Goal: Register for event/course

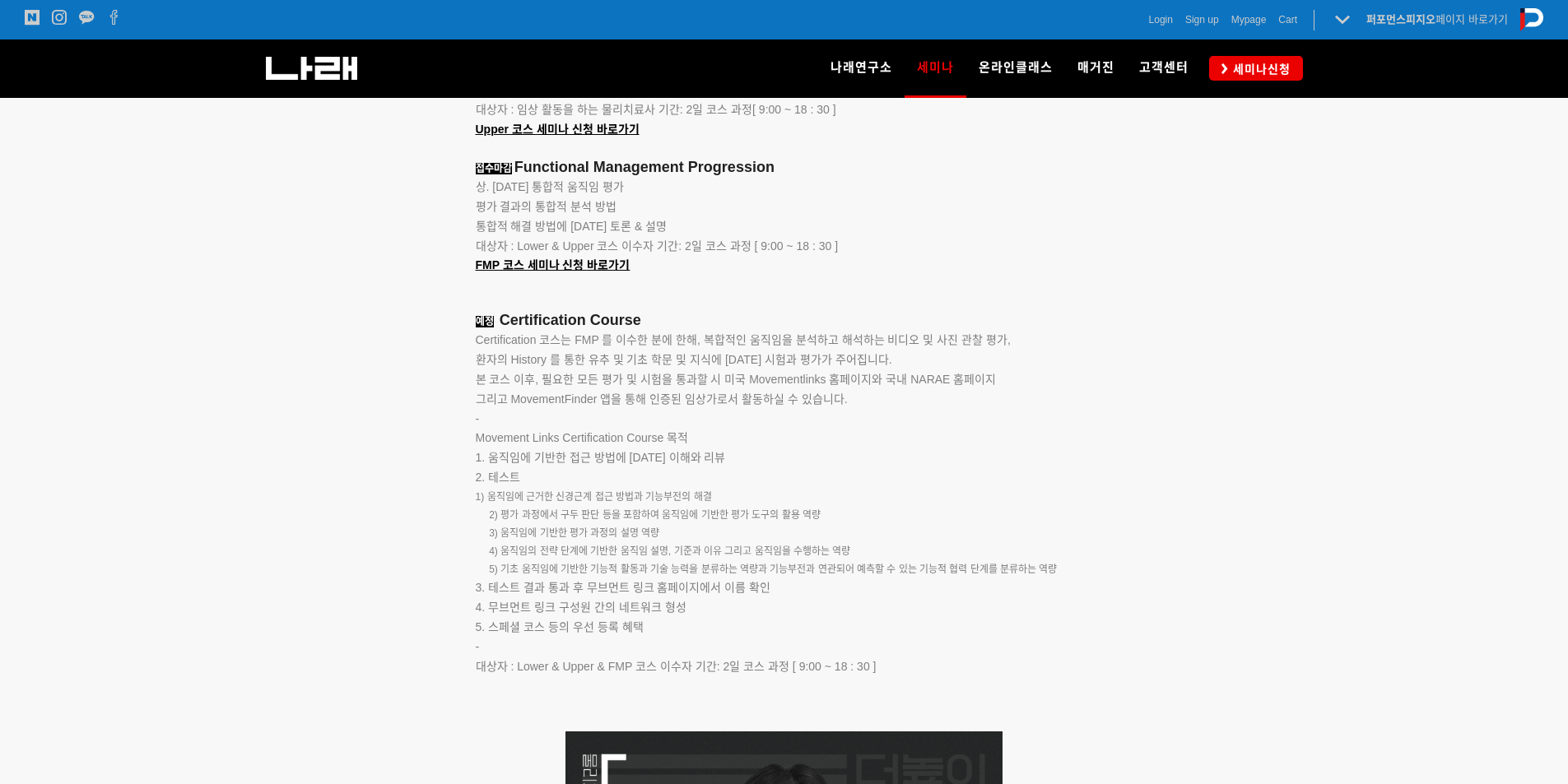
scroll to position [2156, 0]
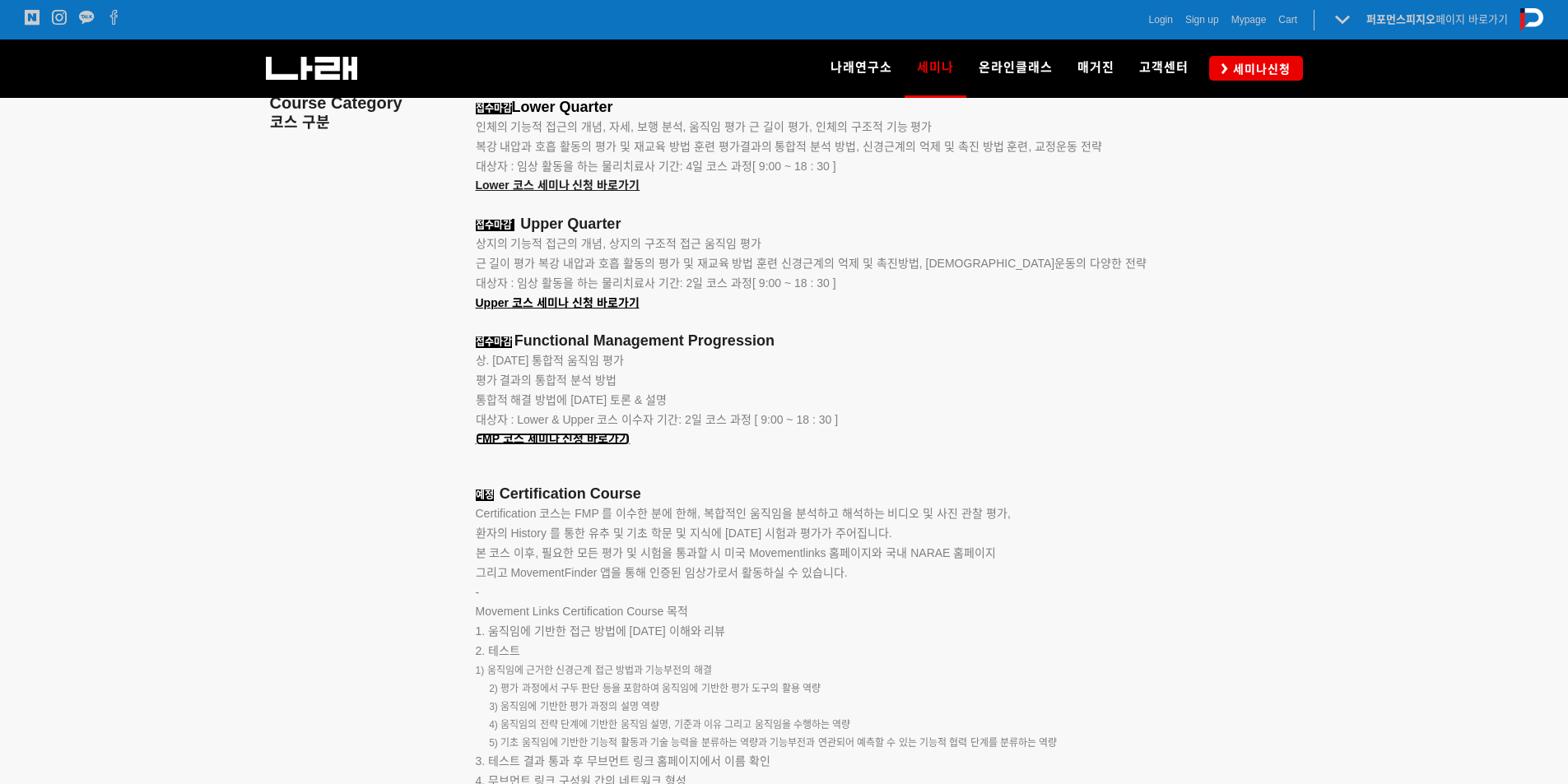
click at [599, 442] on u "FMP 코스 세미나 신청 바로가기" at bounding box center [553, 438] width 155 height 13
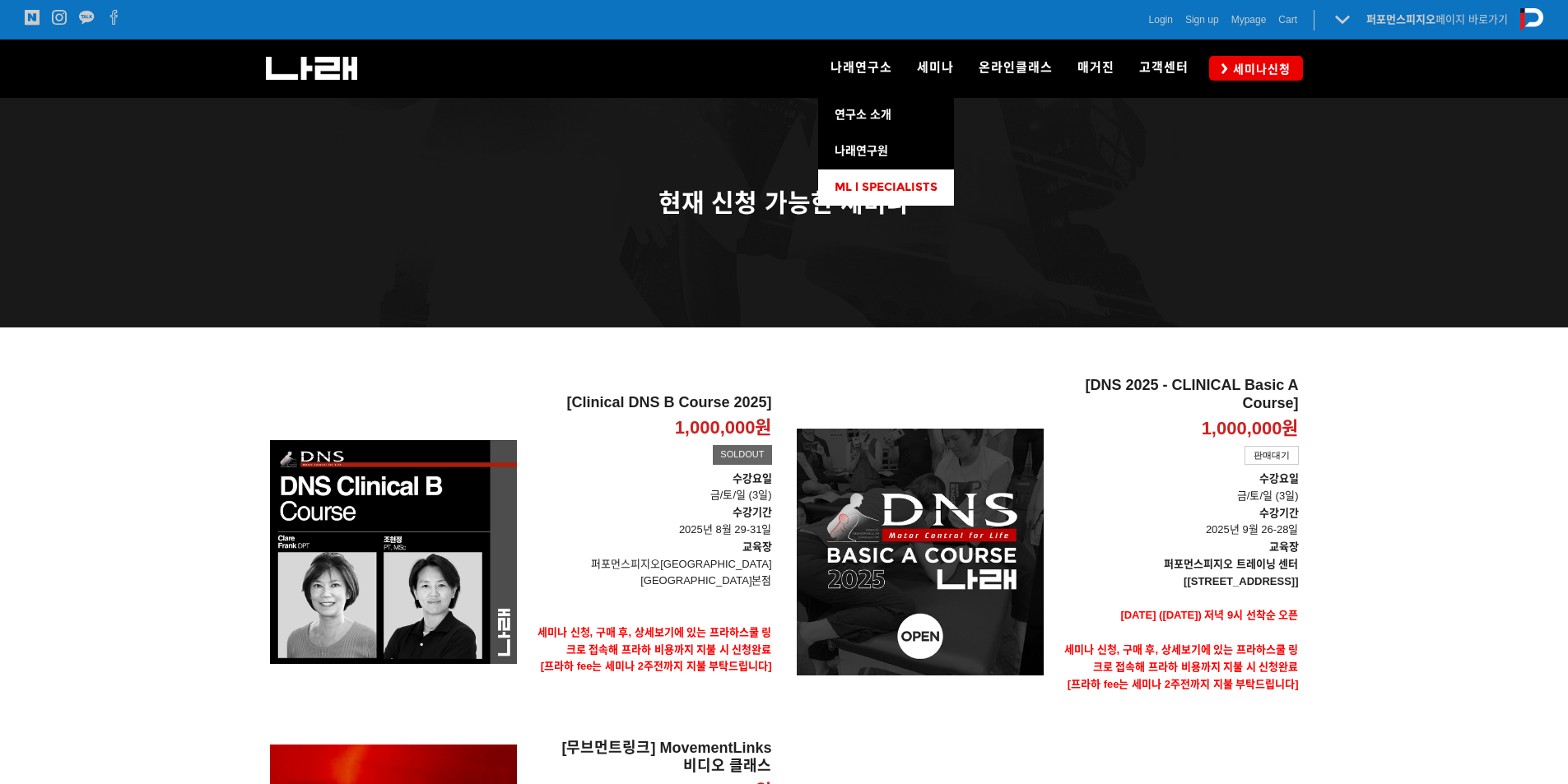
click at [887, 177] on link "ML l SPECIALISTS" at bounding box center [886, 188] width 136 height 37
